Goal: Information Seeking & Learning: Learn about a topic

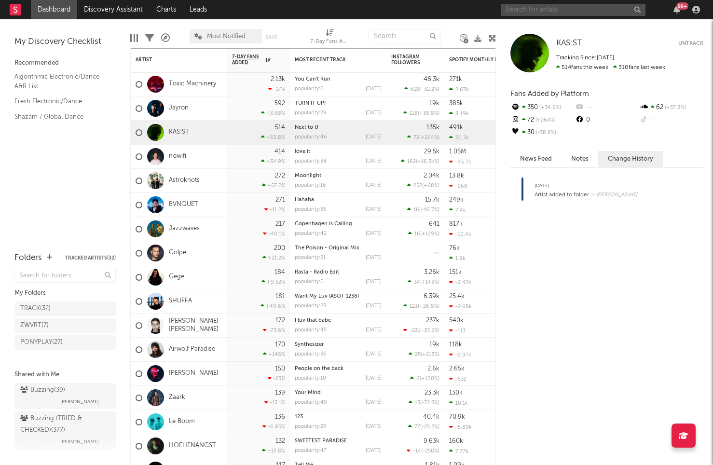
click at [554, 14] on input "text" at bounding box center [573, 10] width 145 height 12
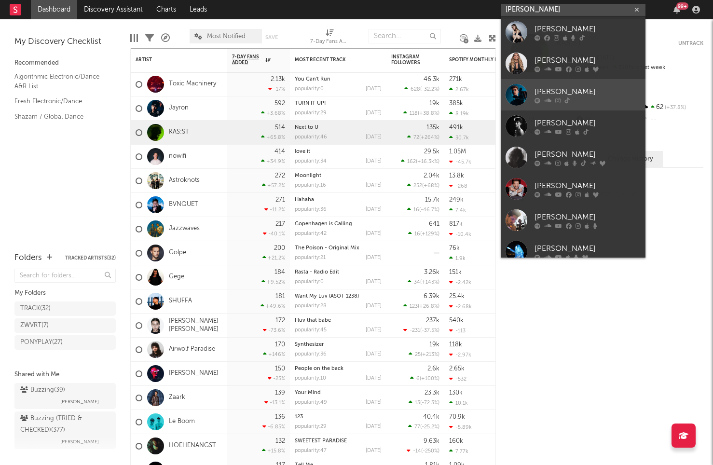
type input "[PERSON_NAME]"
click at [554, 90] on div "[PERSON_NAME]" at bounding box center [587, 92] width 106 height 12
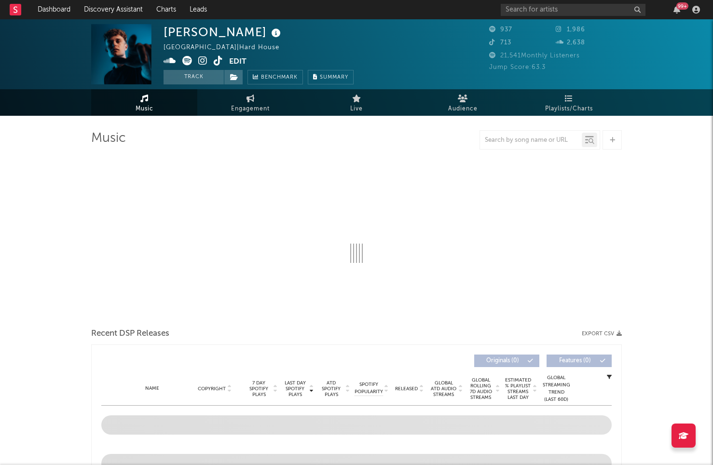
select select "6m"
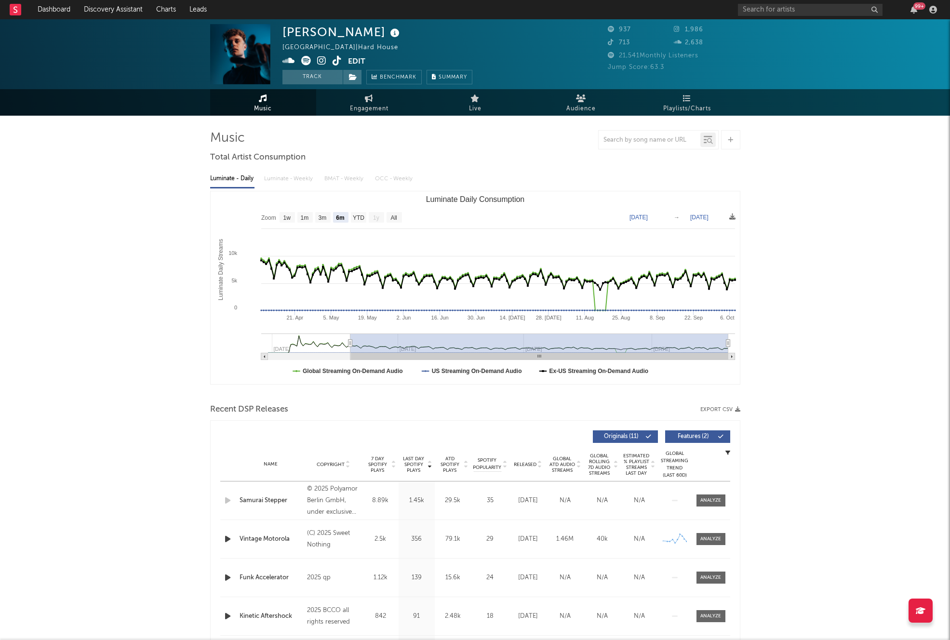
click at [306, 60] on icon at bounding box center [306, 61] width 10 height 10
click at [289, 63] on icon at bounding box center [289, 61] width 13 height 10
click at [322, 59] on icon at bounding box center [321, 61] width 9 height 10
click at [333, 58] on icon at bounding box center [337, 61] width 9 height 10
